Goal: Task Accomplishment & Management: Manage account settings

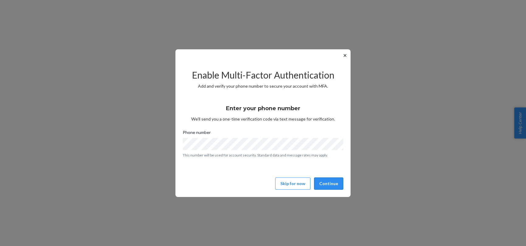
click at [334, 185] on button "Continue" at bounding box center [328, 183] width 29 height 12
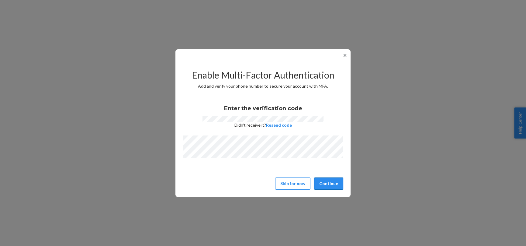
click at [331, 187] on button "Continue" at bounding box center [328, 183] width 29 height 12
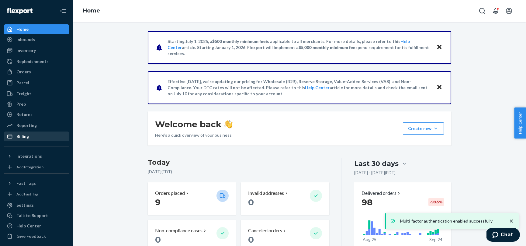
scroll to position [2, 0]
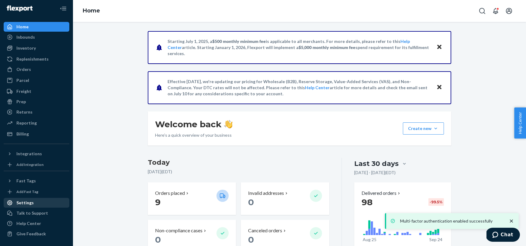
click at [26, 202] on div "Settings" at bounding box center [24, 203] width 17 height 6
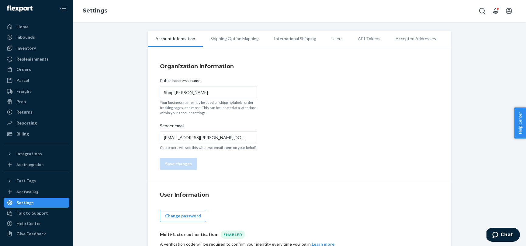
click at [396, 40] on li "Accepted Addresses" at bounding box center [416, 38] width 56 height 15
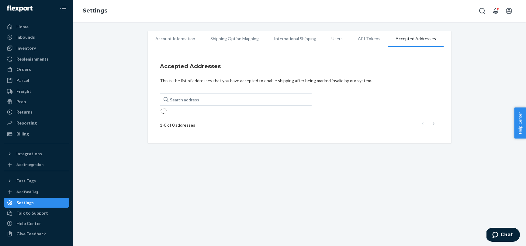
click at [316, 42] on li "International Shipping" at bounding box center [296, 38] width 58 height 15
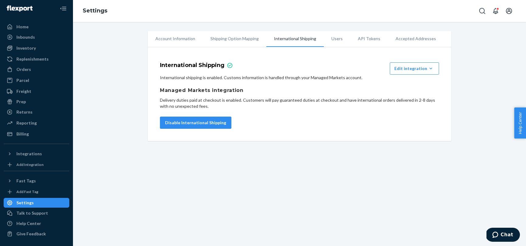
click at [180, 39] on li "Account Information" at bounding box center [175, 38] width 55 height 15
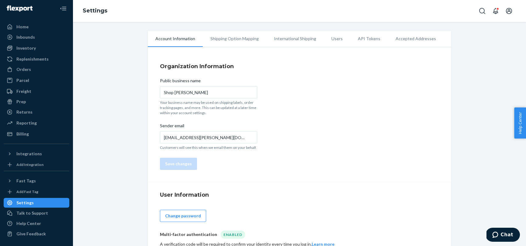
click at [336, 36] on li "Users" at bounding box center [337, 38] width 26 height 15
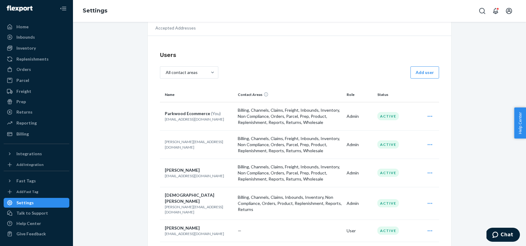
scroll to position [37, 0]
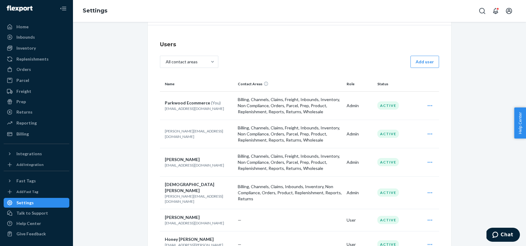
click at [438, 192] on td "Edit Archive" at bounding box center [429, 192] width 19 height 33
click at [432, 192] on icon "Open user actions" at bounding box center [430, 192] width 5 height 1
click at [395, 223] on button "Archive" at bounding box center [407, 220] width 58 height 13
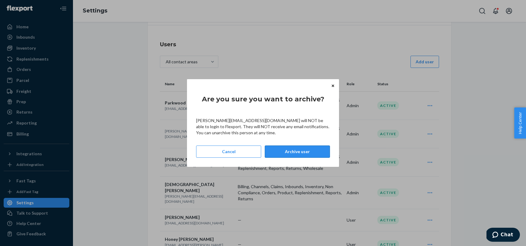
click at [304, 152] on button "Archive user" at bounding box center [297, 151] width 65 height 12
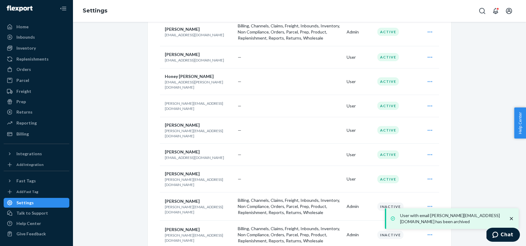
scroll to position [170, 0]
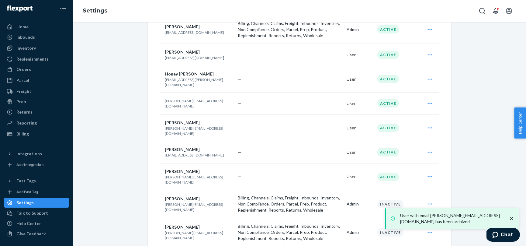
click at [429, 149] on icon "Open user actions" at bounding box center [430, 152] width 6 height 6
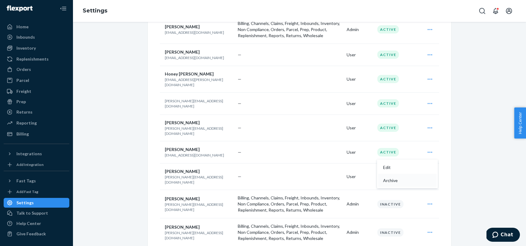
click at [415, 178] on span "Archive" at bounding box center [402, 180] width 38 height 4
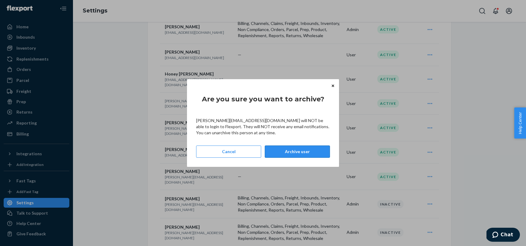
click at [288, 149] on button "Archive user" at bounding box center [297, 151] width 65 height 12
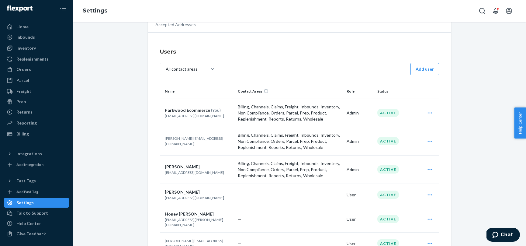
scroll to position [33, 0]
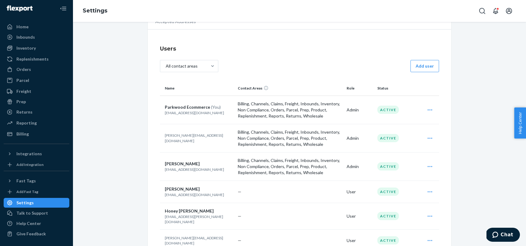
click at [431, 137] on icon "Open user actions" at bounding box center [430, 138] width 6 height 6
click at [407, 152] on span "Edit" at bounding box center [402, 153] width 38 height 4
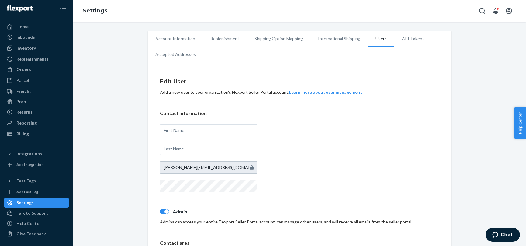
click at [376, 40] on li "Users" at bounding box center [381, 39] width 26 height 16
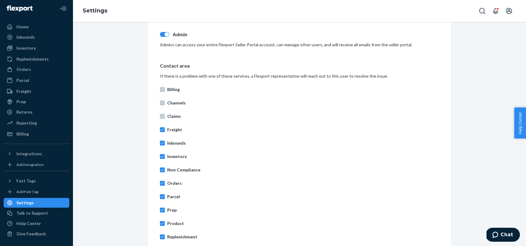
scroll to position [250, 0]
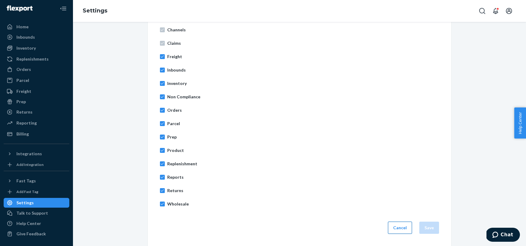
click at [399, 223] on button "Cancel" at bounding box center [400, 227] width 24 height 12
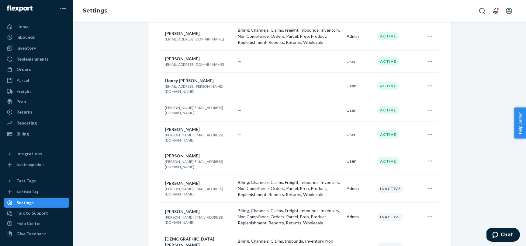
scroll to position [169, 0]
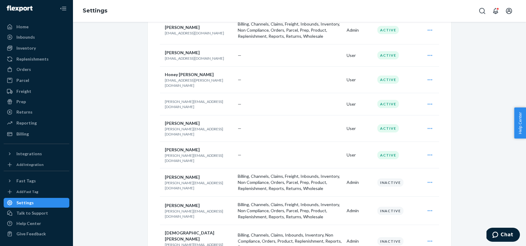
click at [430, 179] on icon "Open user actions" at bounding box center [430, 182] width 6 height 6
click at [465, 167] on div "Account Information Replenishment Shipping Option Mapping International Shippin…" at bounding box center [300, 247] width 444 height 770
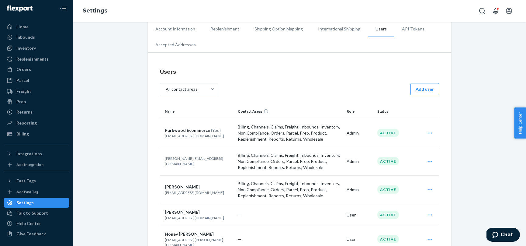
scroll to position [0, 0]
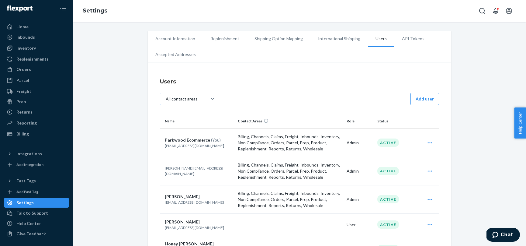
click at [202, 96] on div "All contact areas" at bounding box center [183, 98] width 47 height 11
click at [168, 99] on input "All contact areas" at bounding box center [168, 99] width 0 height 0
click at [178, 37] on li "Account Information" at bounding box center [175, 38] width 55 height 15
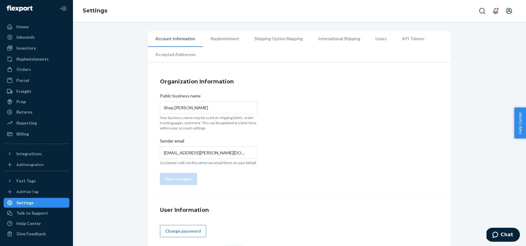
click at [218, 44] on li "Replenishment" at bounding box center [225, 38] width 44 height 15
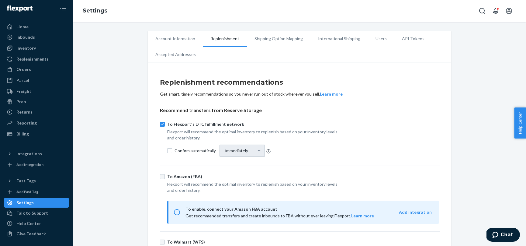
click at [273, 36] on li "Shipping Option Mapping" at bounding box center [279, 38] width 64 height 15
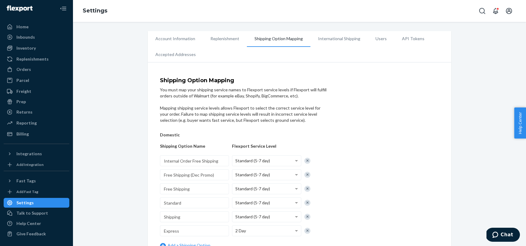
click at [358, 50] on ul "Account Information Replenishment Shipping Option Mapping International Shippin…" at bounding box center [300, 46] width 304 height 31
click at [358, 44] on li "International Shipping" at bounding box center [340, 38] width 58 height 15
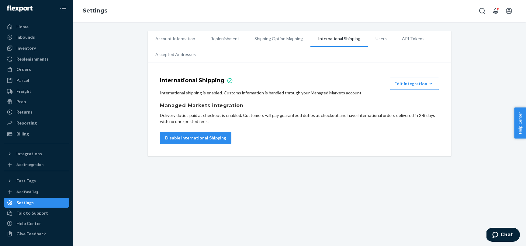
click at [377, 42] on li "Users" at bounding box center [381, 38] width 26 height 15
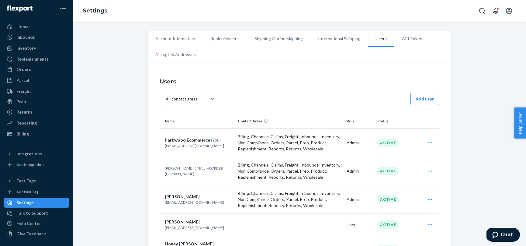
click at [407, 41] on li "API Tokens" at bounding box center [414, 38] width 38 height 15
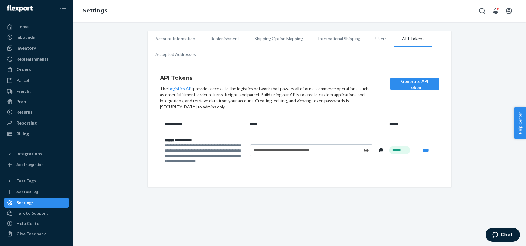
click at [177, 56] on li "Accepted Addresses" at bounding box center [176, 54] width 56 height 15
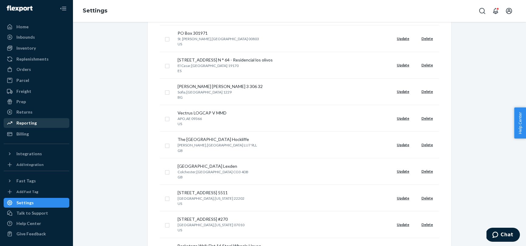
scroll to position [572, 0]
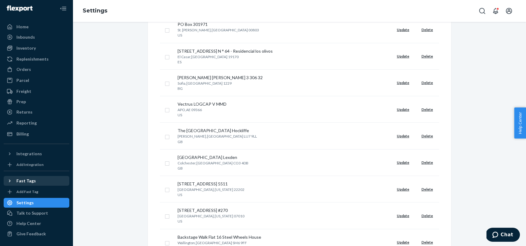
click at [12, 181] on icon at bounding box center [10, 181] width 6 height 6
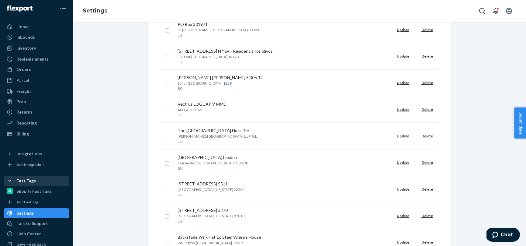
click at [12, 181] on icon at bounding box center [10, 181] width 6 height 6
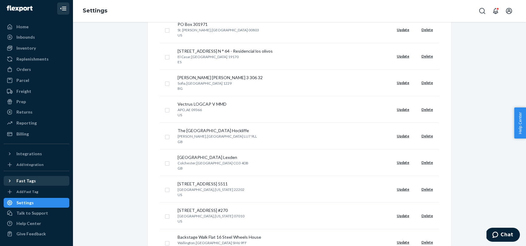
click at [63, 11] on icon "Close Navigation" at bounding box center [63, 8] width 7 height 7
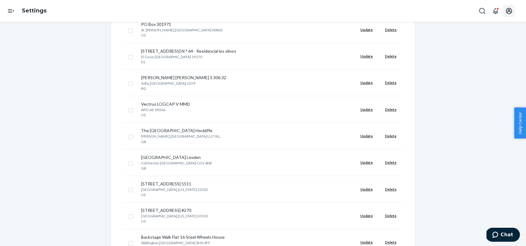
click at [508, 10] on icon "Open account menu" at bounding box center [509, 10] width 7 height 7
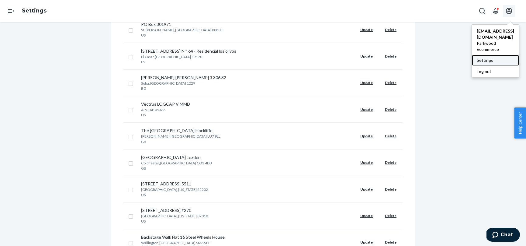
click at [491, 58] on div "Settings" at bounding box center [495, 60] width 47 height 11
